Goal: Participate in discussion: Engage in conversation with other users on a specific topic

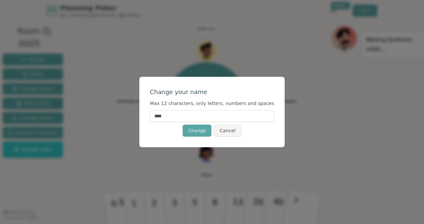
click at [183, 116] on input "****" at bounding box center [212, 116] width 124 height 12
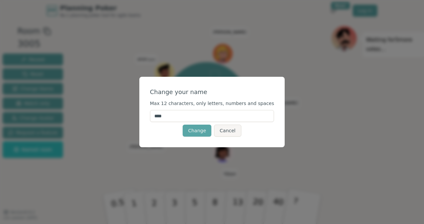
drag, startPoint x: 194, startPoint y: 117, endPoint x: 126, endPoint y: 116, distance: 68.3
click at [127, 116] on div "Change your name Max 12 characters, only letters, numbers and spaces **** Chang…" at bounding box center [212, 112] width 424 height 224
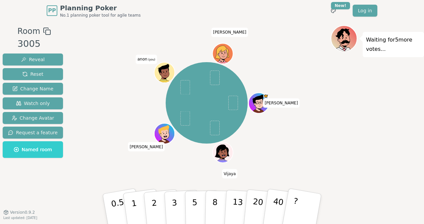
click at [143, 57] on span "anon (you)" at bounding box center [146, 59] width 21 height 9
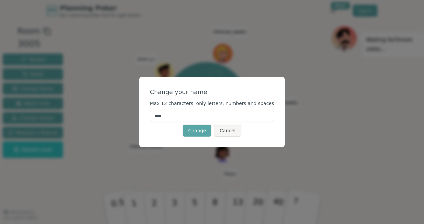
click at [173, 116] on input "****" at bounding box center [212, 116] width 124 height 12
type input "*****"
click at [202, 133] on button "Change" at bounding box center [196, 131] width 29 height 12
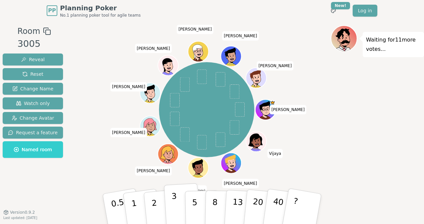
click at [178, 212] on button "3" at bounding box center [182, 209] width 36 height 52
click at [347, 127] on div "Waiting for 10 more votes..." at bounding box center [376, 116] width 93 height 183
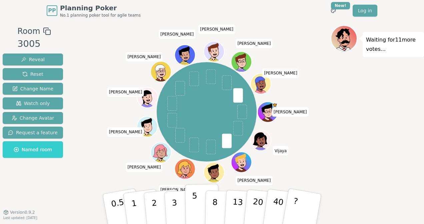
click at [199, 199] on button "5" at bounding box center [202, 209] width 34 height 51
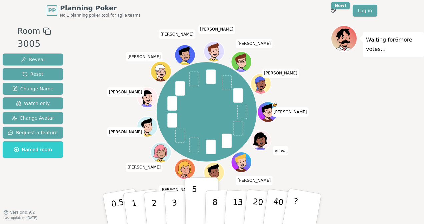
click at [359, 139] on div "Waiting for 6 more votes..." at bounding box center [376, 116] width 93 height 183
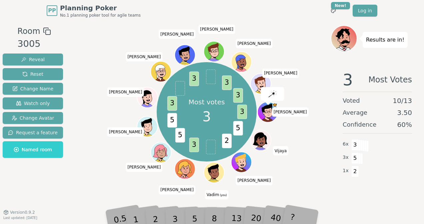
click at [109, 183] on div "Most votes 3 3 5 2 3 5 5 3 3 3 3 [PERSON_NAME] [PERSON_NAME] (you) [PERSON_NAME…" at bounding box center [207, 112] width 248 height 150
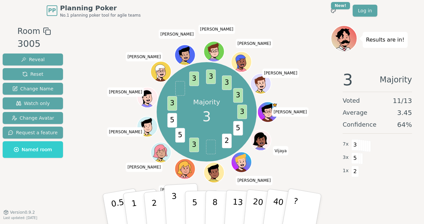
click at [180, 206] on button "3" at bounding box center [182, 209] width 36 height 52
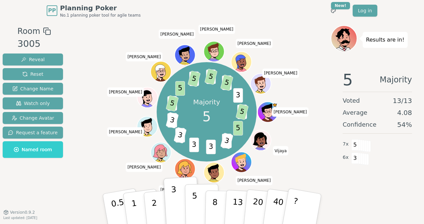
click at [192, 200] on p "5" at bounding box center [195, 209] width 6 height 36
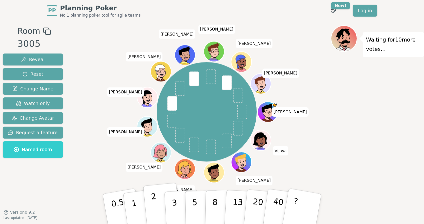
click at [155, 195] on p "2" at bounding box center [155, 210] width 9 height 36
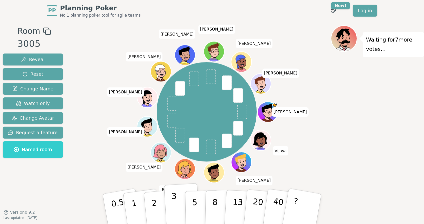
click at [175, 204] on p "3" at bounding box center [174, 210] width 7 height 36
click at [199, 200] on button "5" at bounding box center [202, 209] width 34 height 51
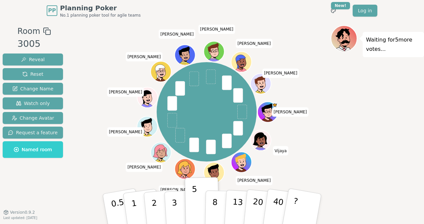
click at [369, 133] on div "Waiting for 5 more votes..." at bounding box center [376, 116] width 93 height 183
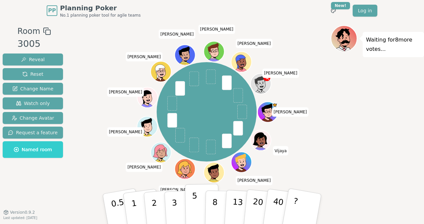
click at [189, 210] on button "5" at bounding box center [202, 209] width 34 height 51
click at [417, 146] on div "Waiting for 6 more votes..." at bounding box center [376, 116] width 93 height 183
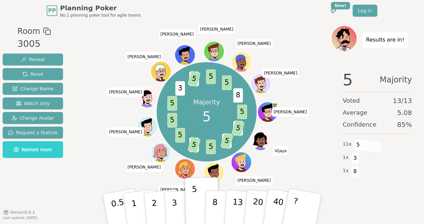
click at [384, 207] on div "Results are in! 5 Majority Voted 13 / 13 Average 5.08 Confidence 85 % 11 x 5 1 …" at bounding box center [376, 116] width 93 height 183
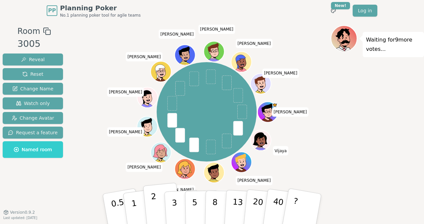
click at [154, 205] on p "2" at bounding box center [155, 210] width 9 height 36
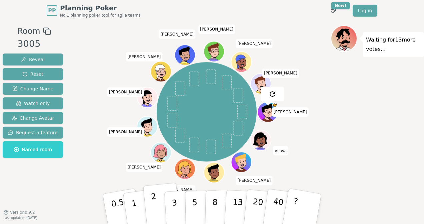
click at [152, 205] on p "2" at bounding box center [155, 210] width 9 height 36
click at [159, 202] on button "2" at bounding box center [162, 209] width 38 height 53
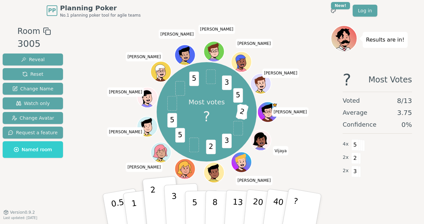
click at [177, 212] on button "3" at bounding box center [182, 209] width 36 height 52
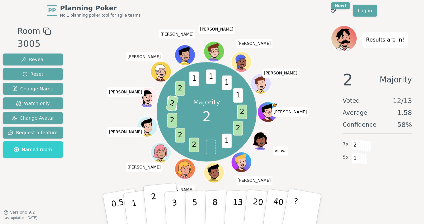
click at [158, 205] on button "2" at bounding box center [162, 209] width 38 height 53
